Goal: Task Accomplishment & Management: Manage account settings

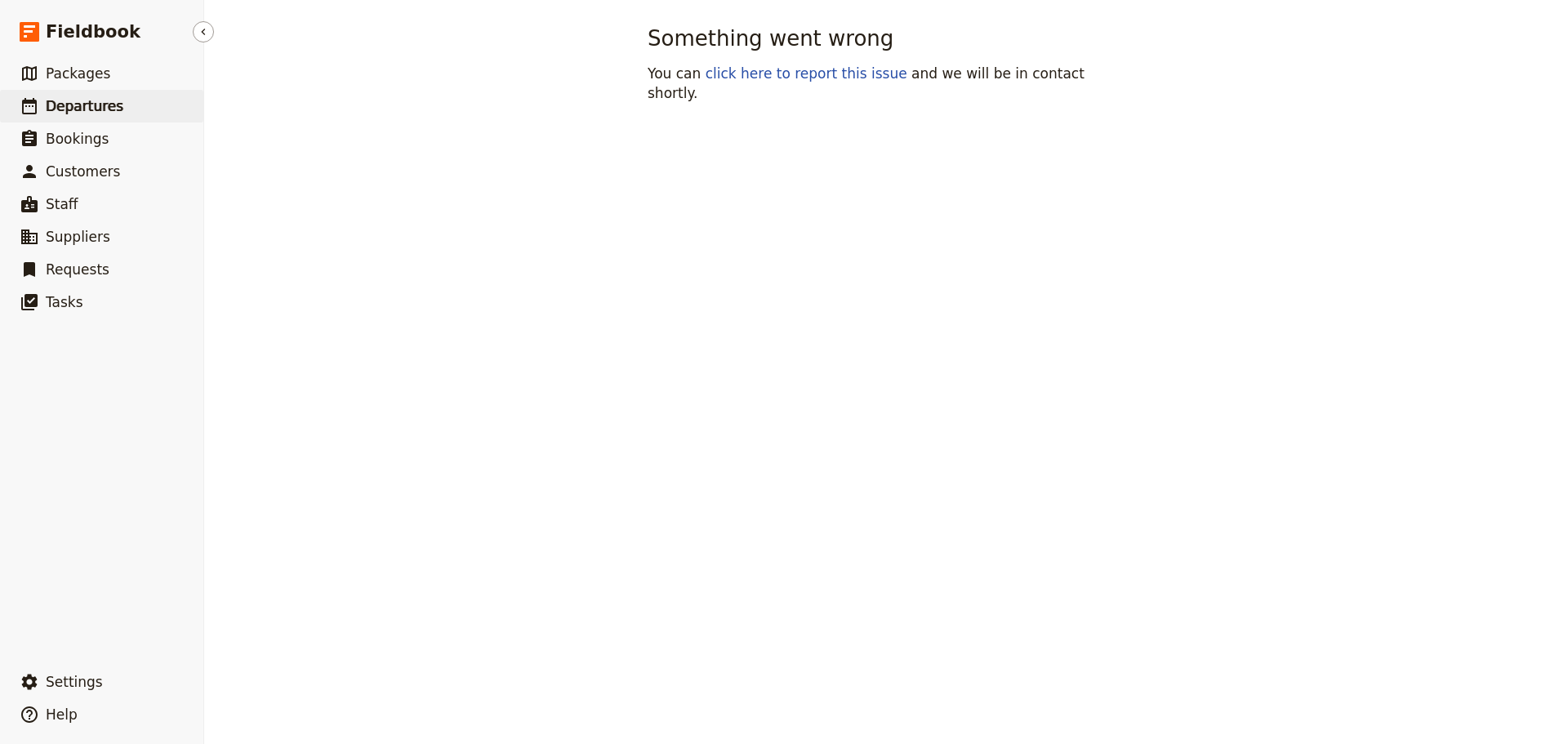
click at [80, 105] on span "Departures" at bounding box center [84, 106] width 77 height 17
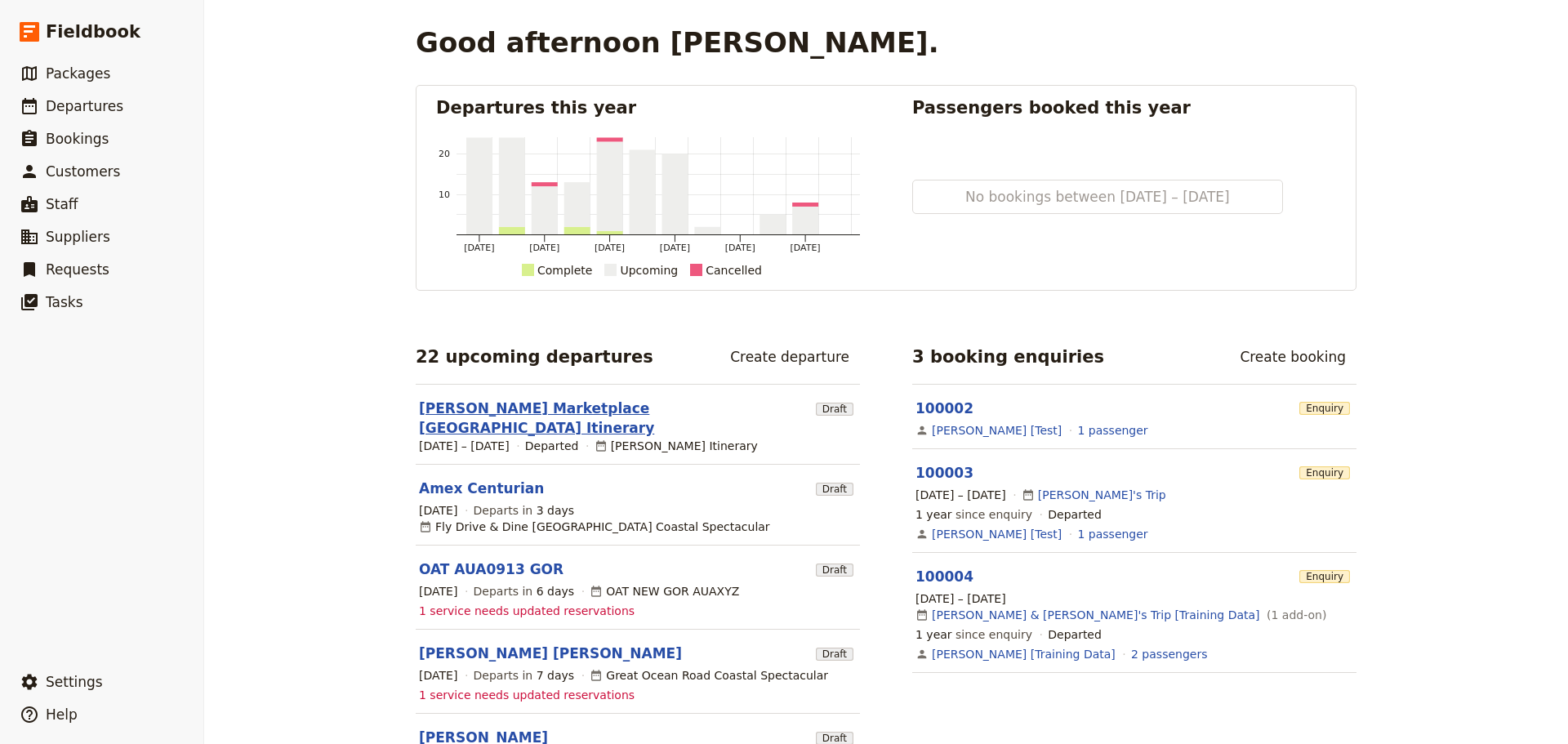
click at [505, 413] on link "[PERSON_NAME] Marketplace [GEOGRAPHIC_DATA] Itinerary" at bounding box center [614, 418] width 390 height 39
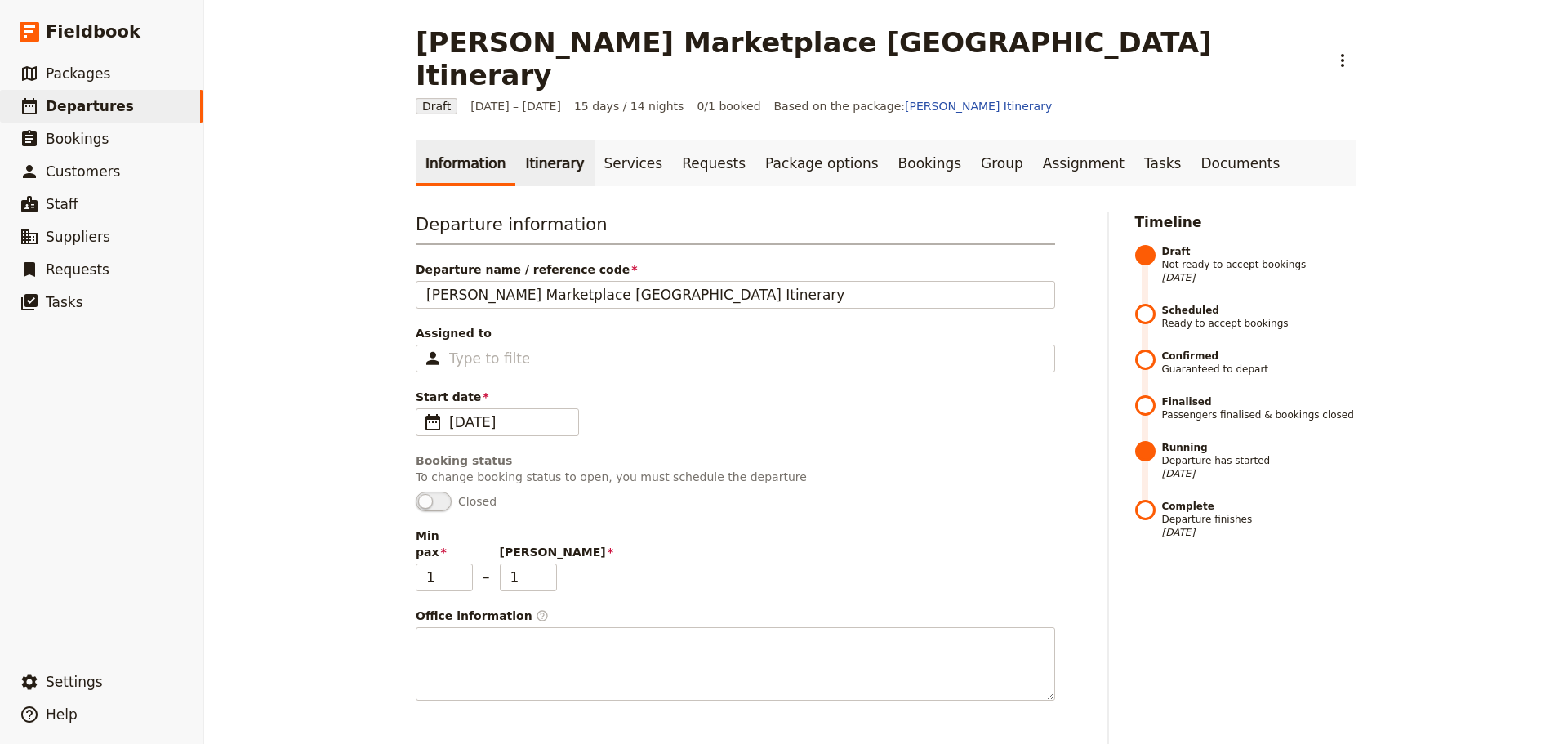
click at [533, 140] on link "Itinerary" at bounding box center [554, 163] width 78 height 46
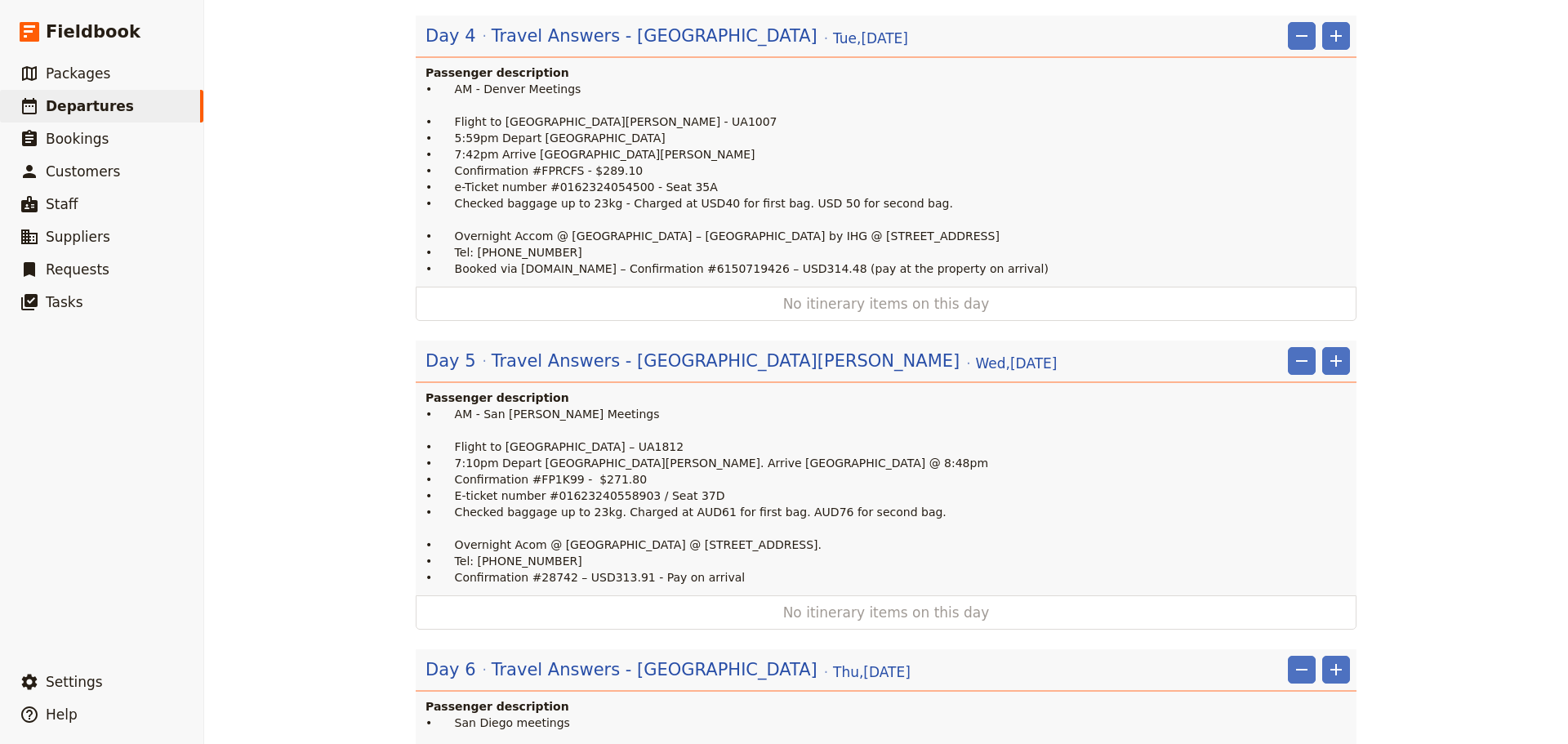
scroll to position [1551, 0]
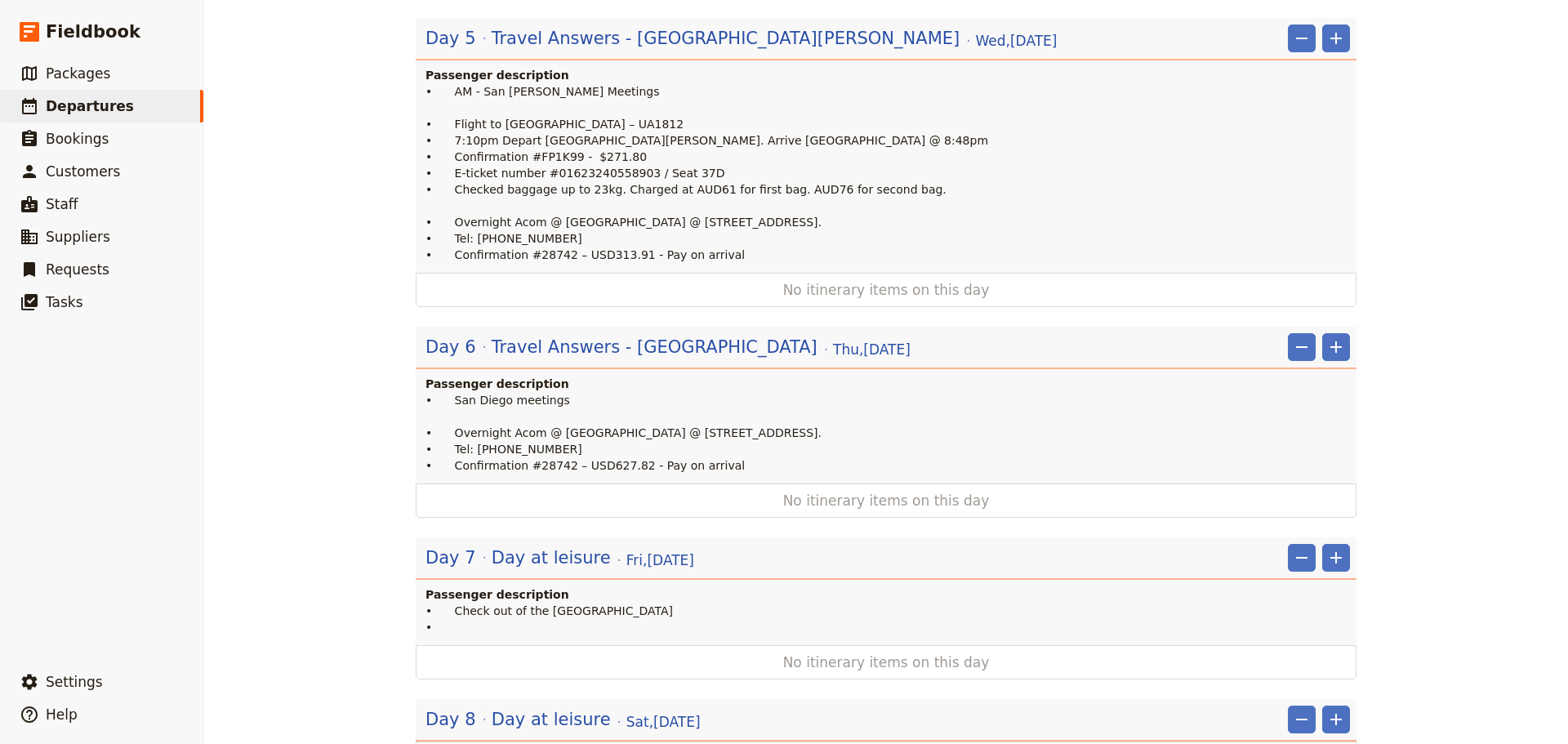
click at [478, 603] on p "• Check out of the San Diego Mission Bay Resort •" at bounding box center [887, 619] width 924 height 32
click at [548, 546] on span "Day at leisure" at bounding box center [551, 557] width 120 height 24
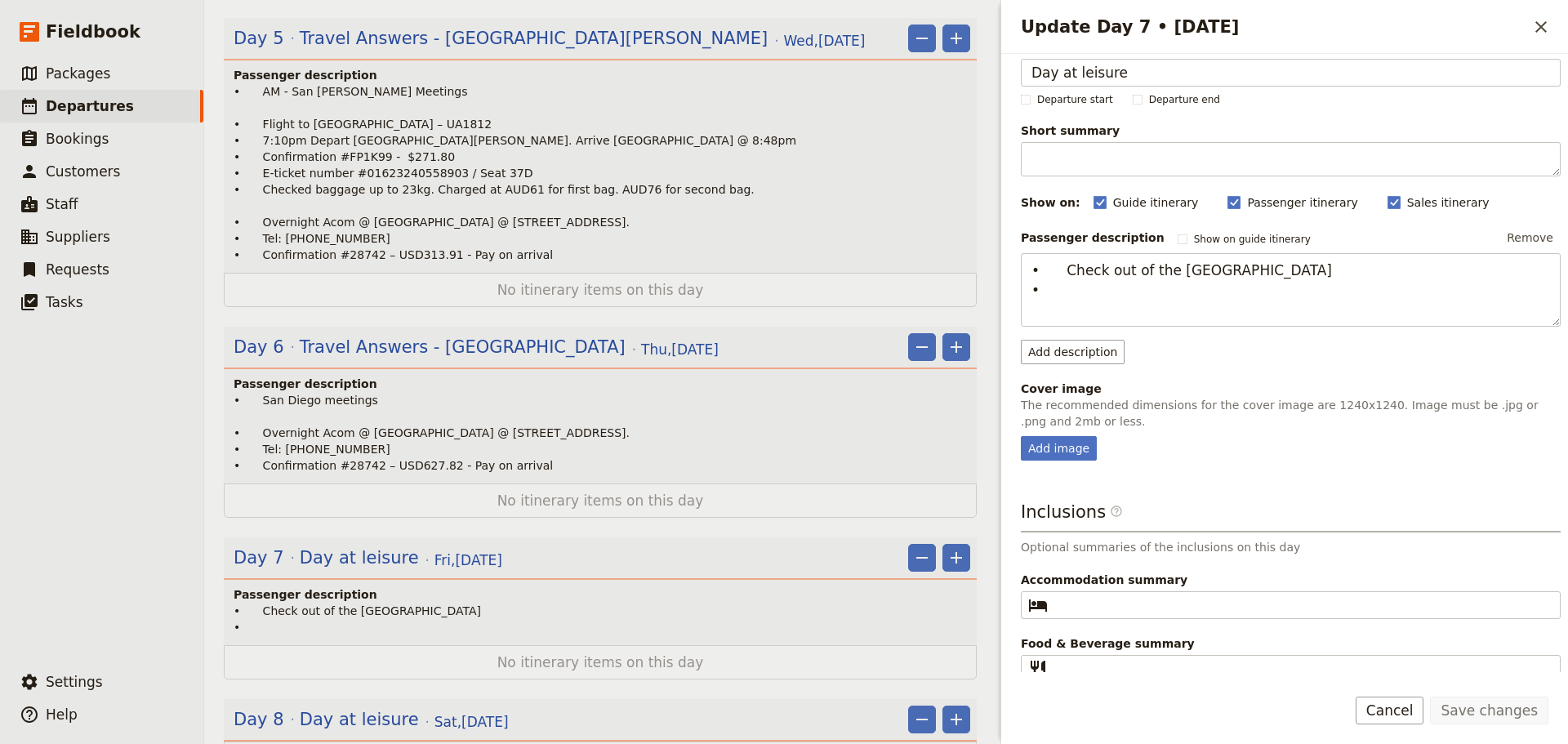
scroll to position [40, 0]
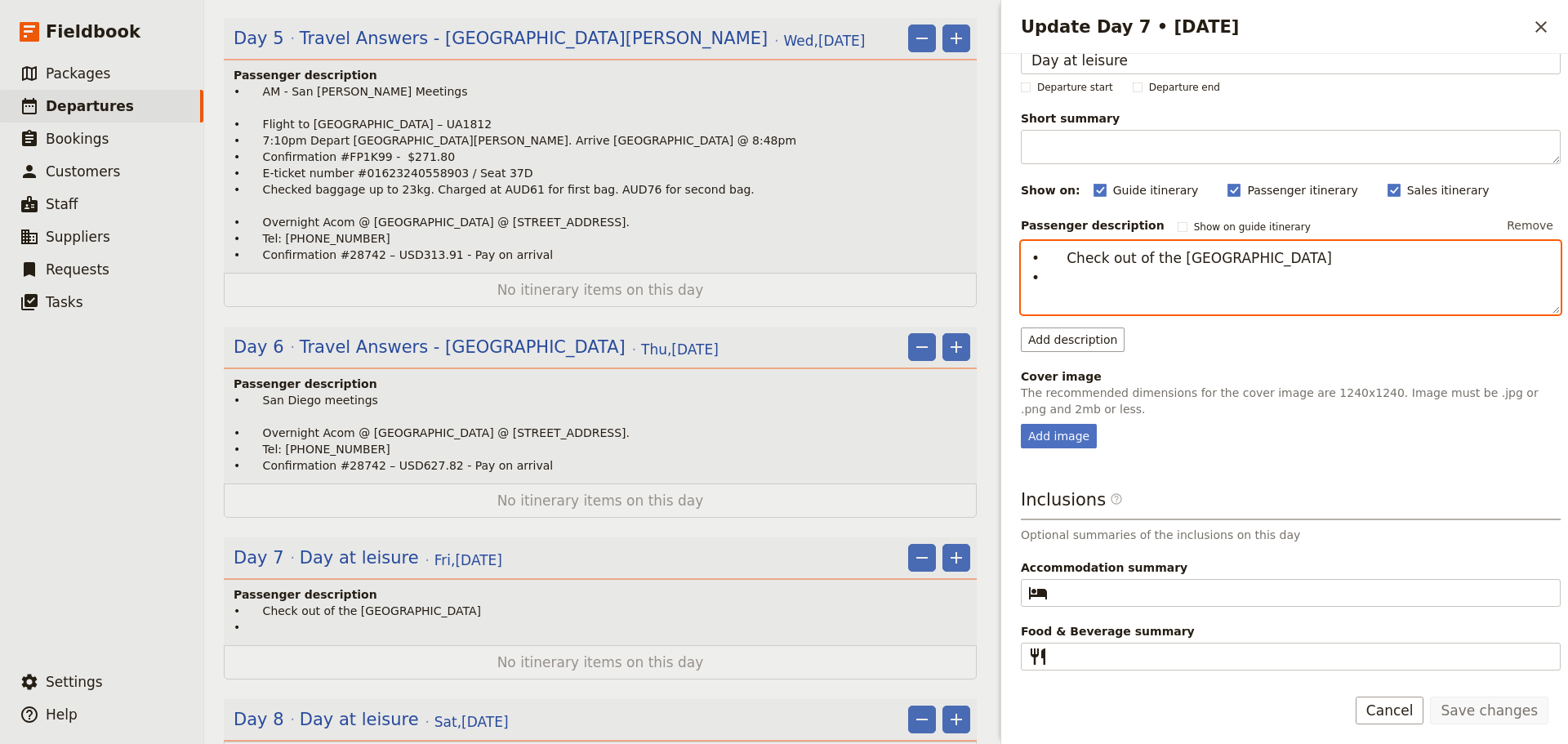
click at [1097, 281] on textarea "• Check out of the San Diego Mission Bay Resort •" at bounding box center [1291, 277] width 540 height 73
type textarea "• Check out of the San Diego Mission Bay Resort • No accommodation or flights b…"
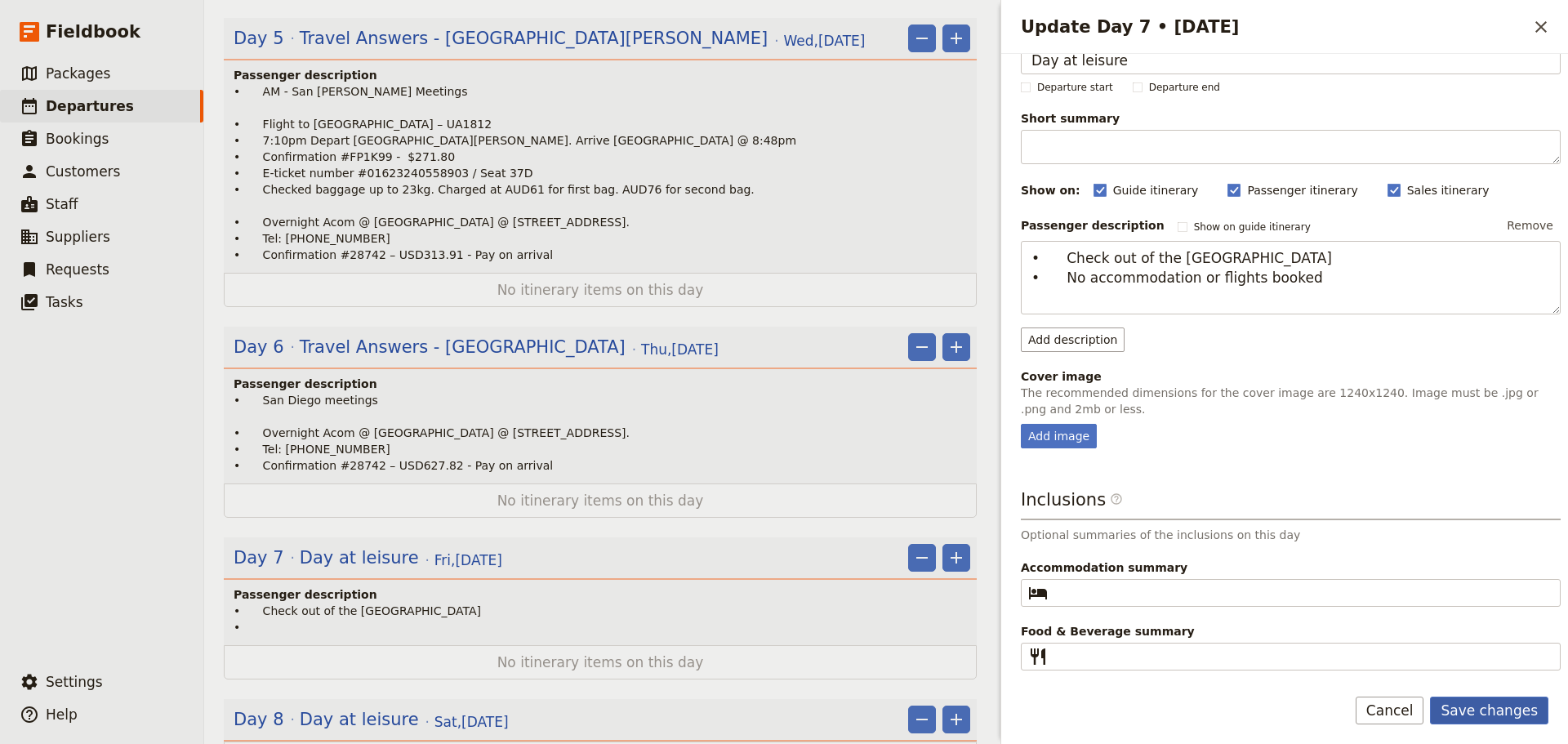
click at [1518, 701] on button "Save changes" at bounding box center [1489, 710] width 119 height 27
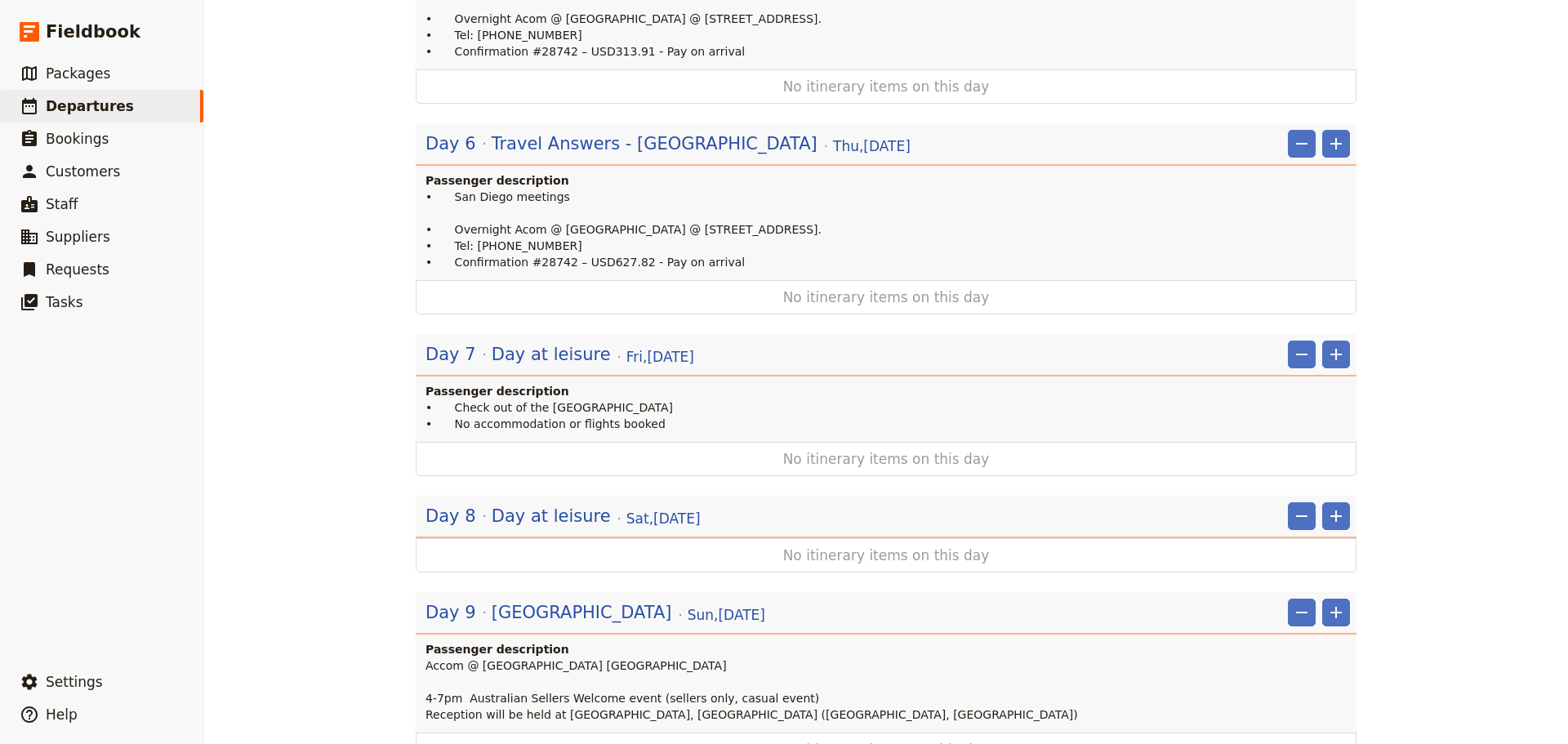
scroll to position [1796, 0]
